Goal: Check status: Check status

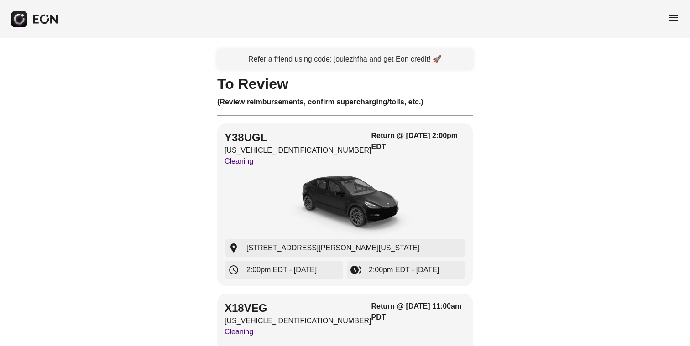
click at [672, 19] on span "menu" at bounding box center [673, 17] width 11 height 11
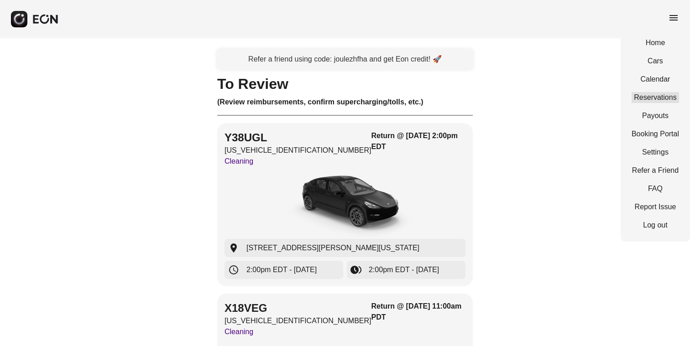
click at [648, 98] on link "Reservations" at bounding box center [654, 97] width 47 height 11
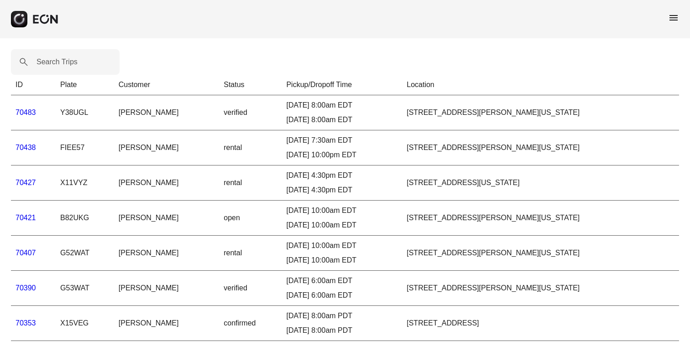
click at [21, 113] on link "70483" at bounding box center [26, 113] width 21 height 8
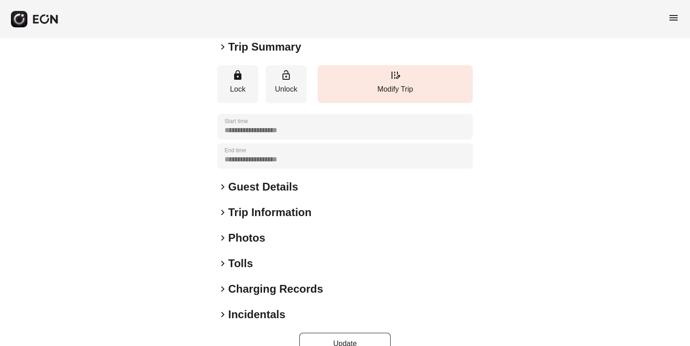
scroll to position [109, 0]
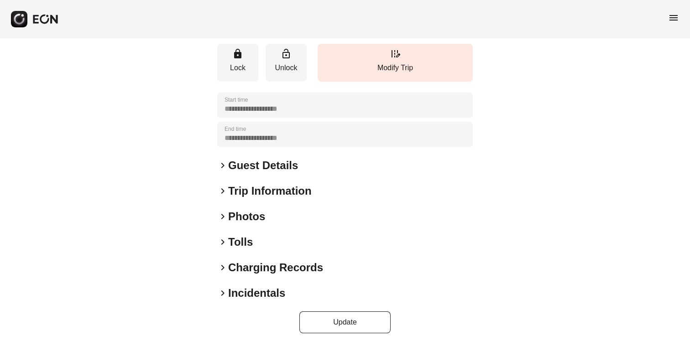
click at [223, 293] on span "keyboard_arrow_right" at bounding box center [222, 293] width 11 height 11
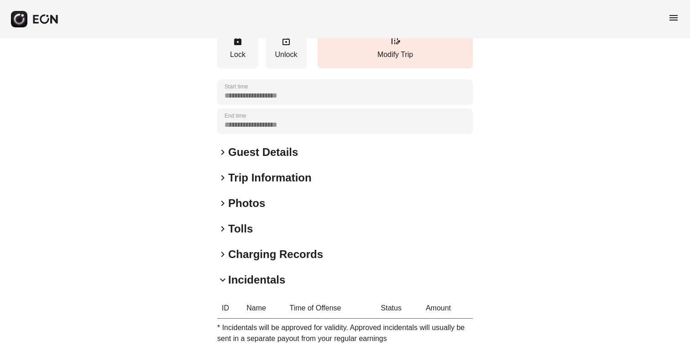
scroll to position [206, 0]
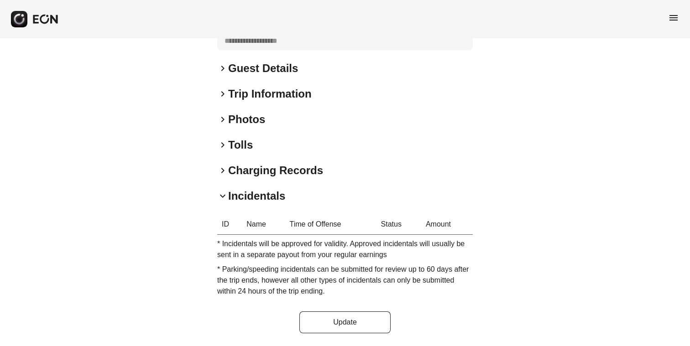
click at [221, 144] on span "keyboard_arrow_right" at bounding box center [222, 145] width 11 height 11
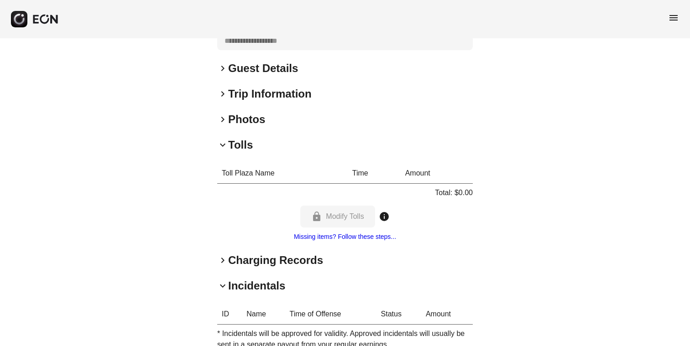
click at [167, 167] on div "**********" at bounding box center [345, 135] width 690 height 604
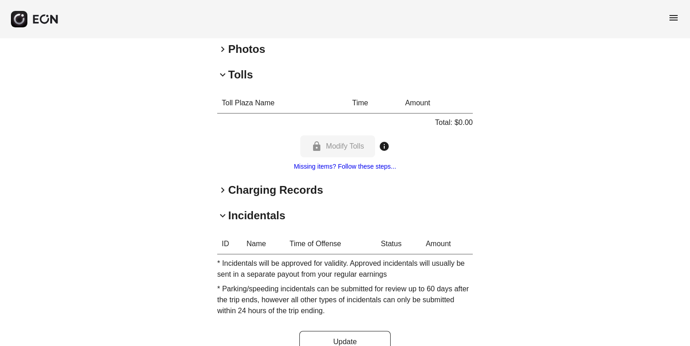
scroll to position [296, 0]
